Goal: Information Seeking & Learning: Learn about a topic

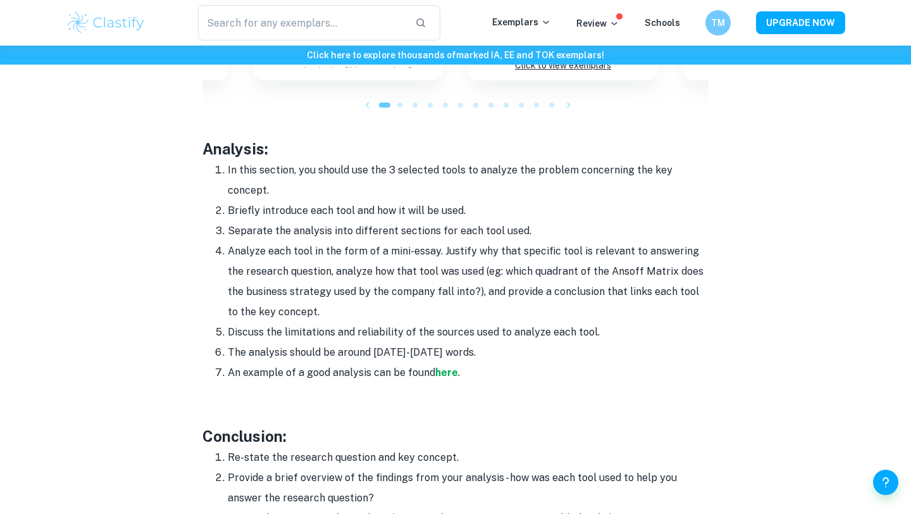
scroll to position [1478, 0]
click at [438, 368] on strong "here" at bounding box center [446, 374] width 23 height 12
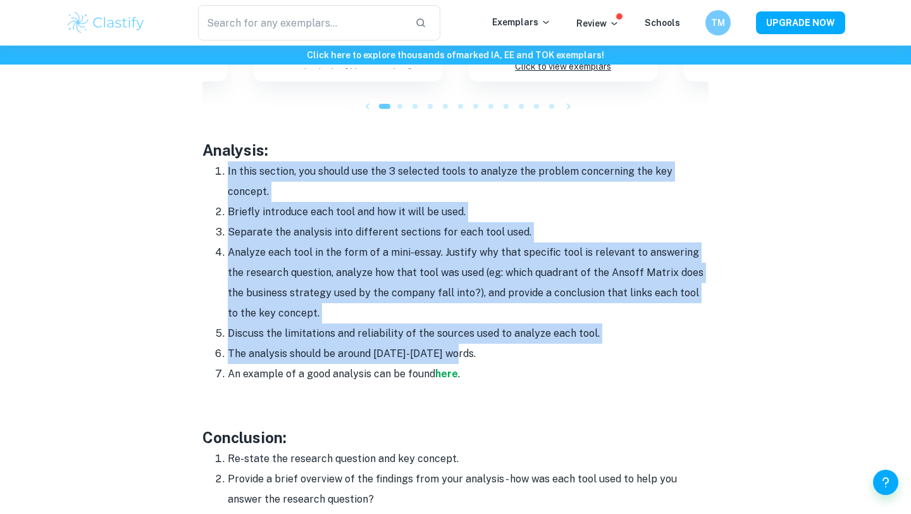
drag, startPoint x: 228, startPoint y: 149, endPoint x: 465, endPoint y: 338, distance: 303.4
click at [465, 338] on ol "In this section, you should use the 3 selected tools to analyze the problem con…" at bounding box center [455, 272] width 506 height 223
copy ol "In this section, you should use the 3 selected tools to analyze the problem con…"
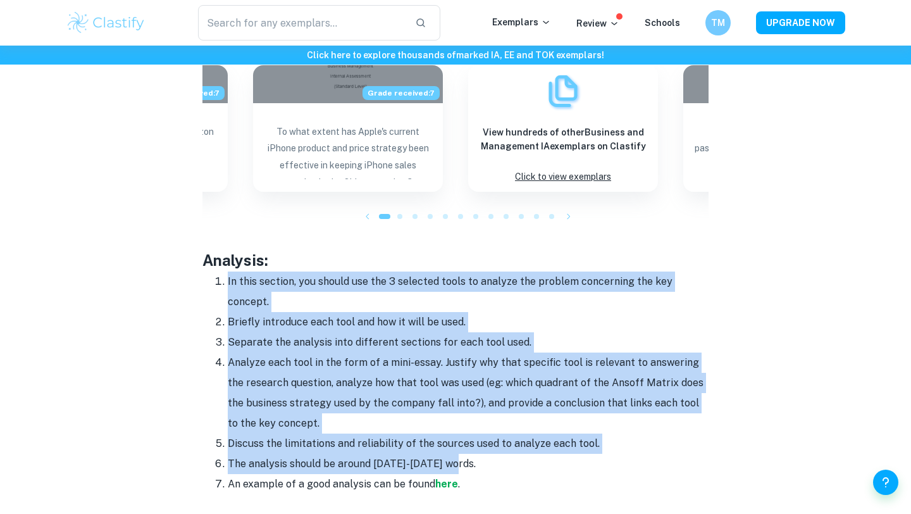
scroll to position [1194, 0]
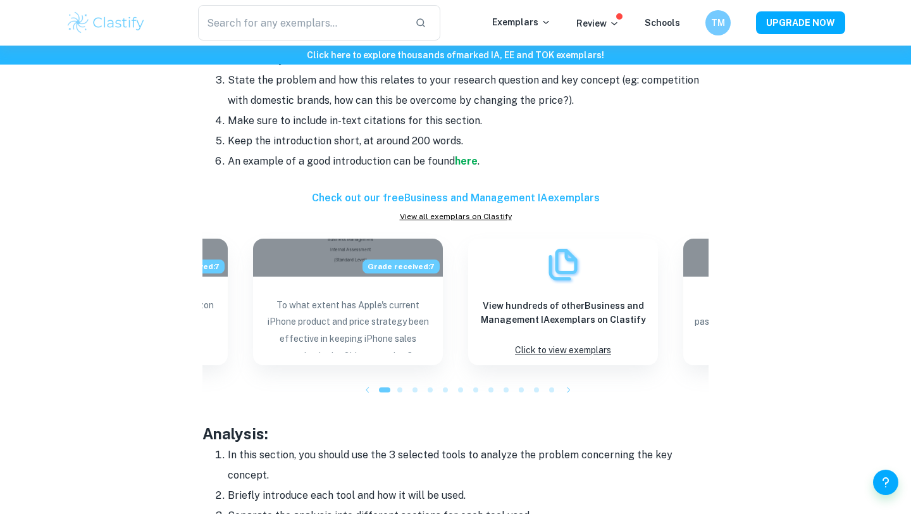
click at [365, 171] on p at bounding box center [455, 180] width 506 height 19
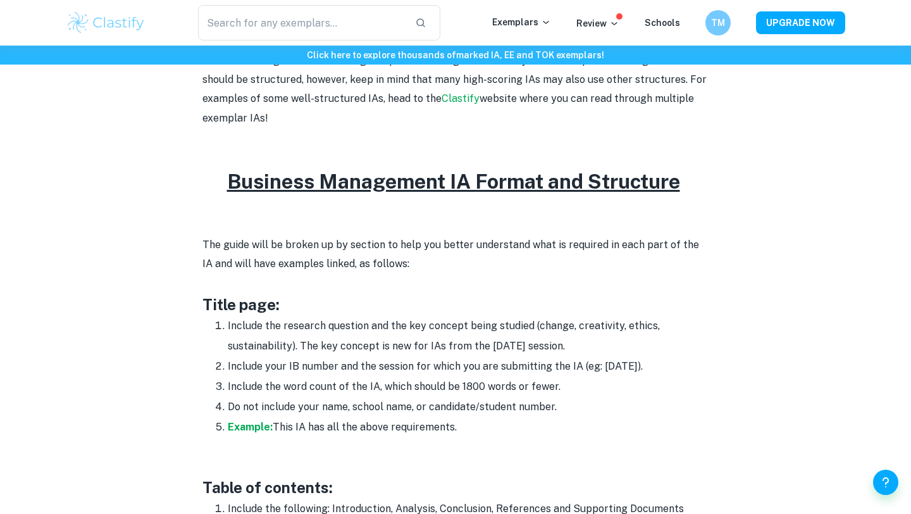
scroll to position [505, 0]
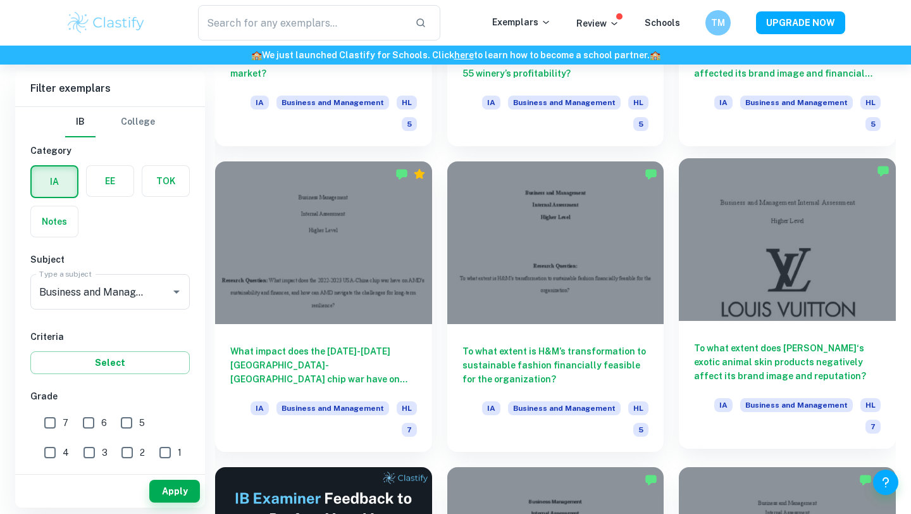
scroll to position [1792, 0]
click at [765, 342] on h6 "To what extent does Louis Vuitton‘s exotic animal skin products negatively affe…" at bounding box center [787, 363] width 187 height 42
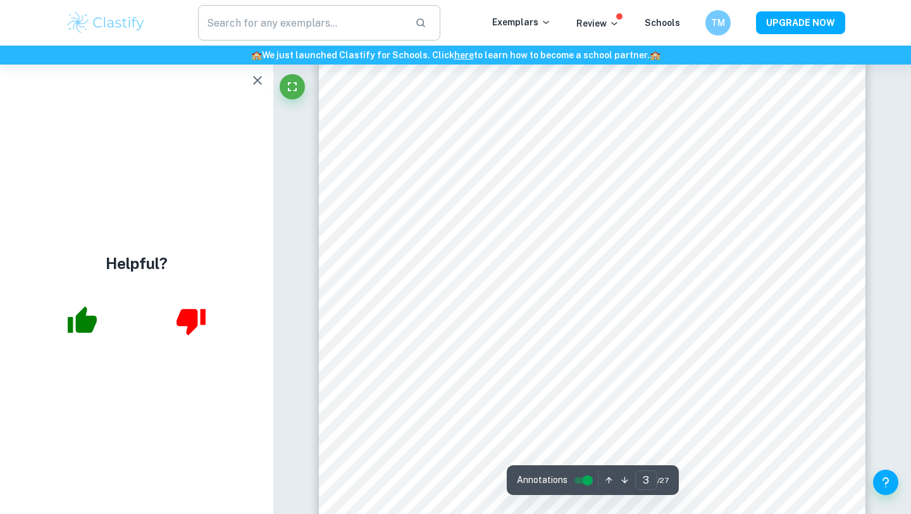
scroll to position [1708, 0]
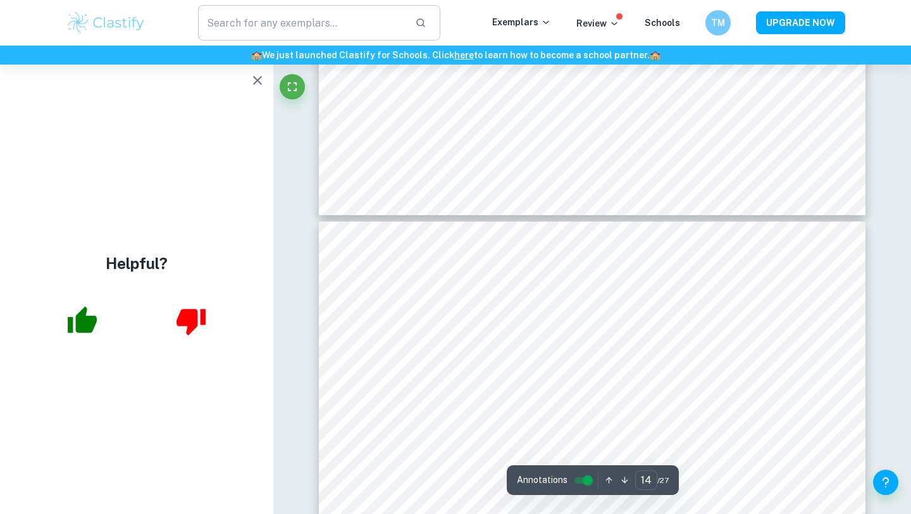
type input "13"
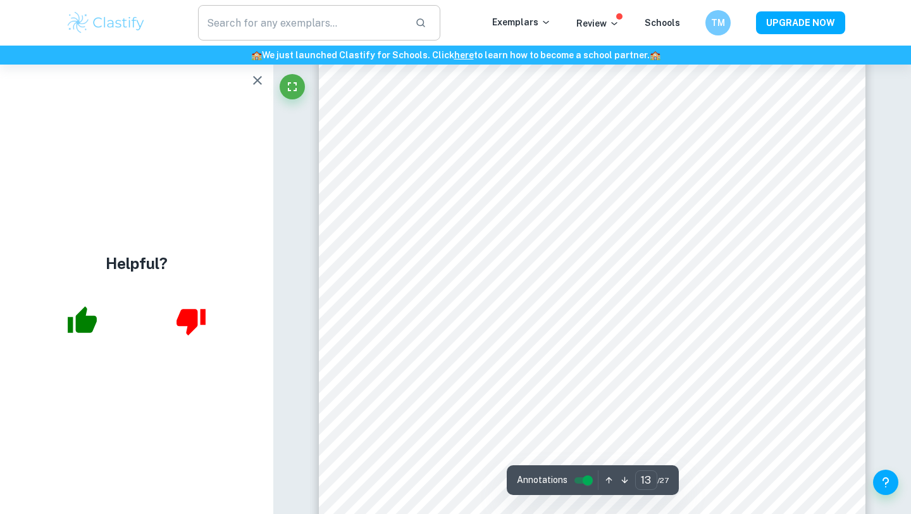
scroll to position [8695, 0]
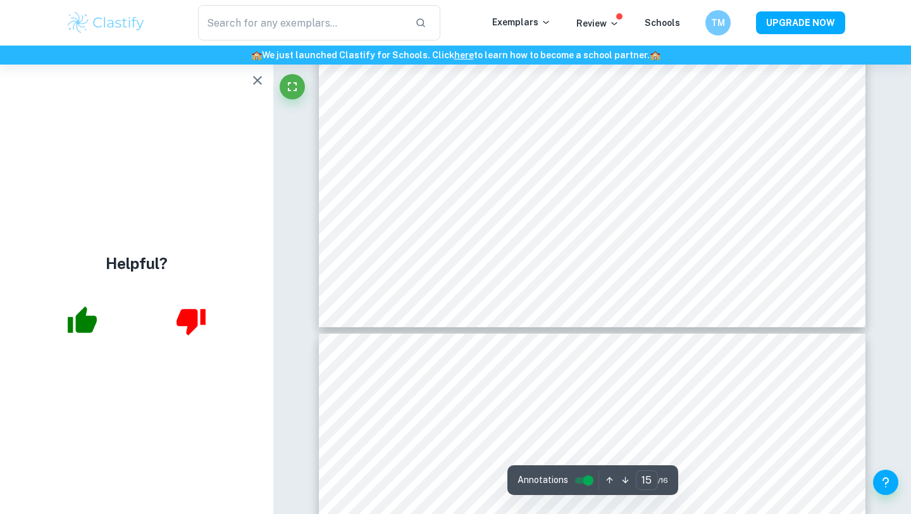
type input "16"
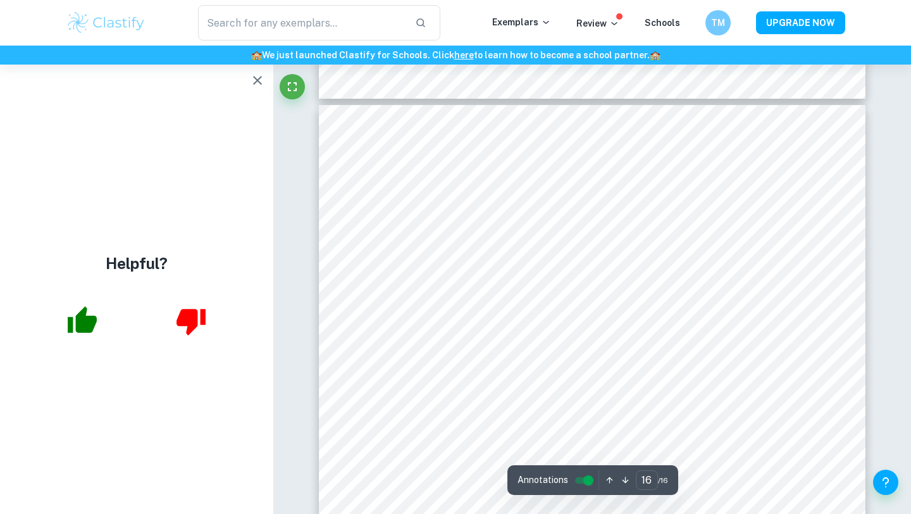
scroll to position [12005, 0]
